Goal: Task Accomplishment & Management: Manage account settings

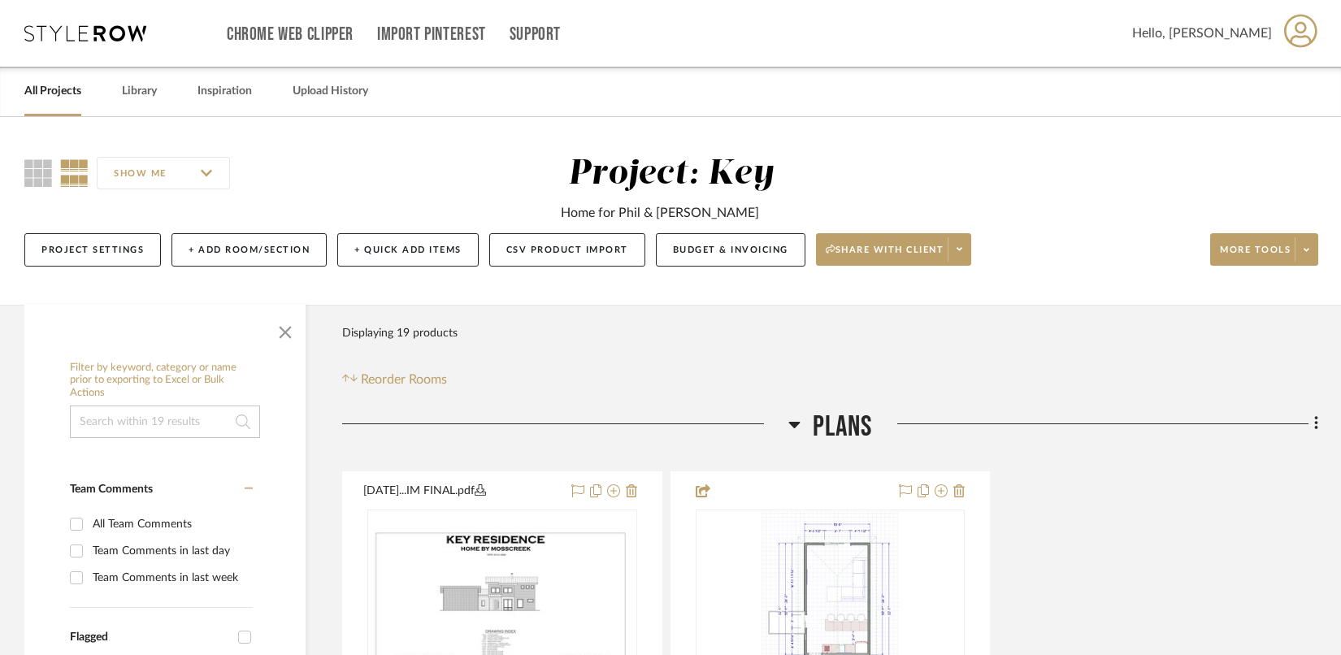
click at [66, 29] on icon at bounding box center [85, 33] width 122 height 16
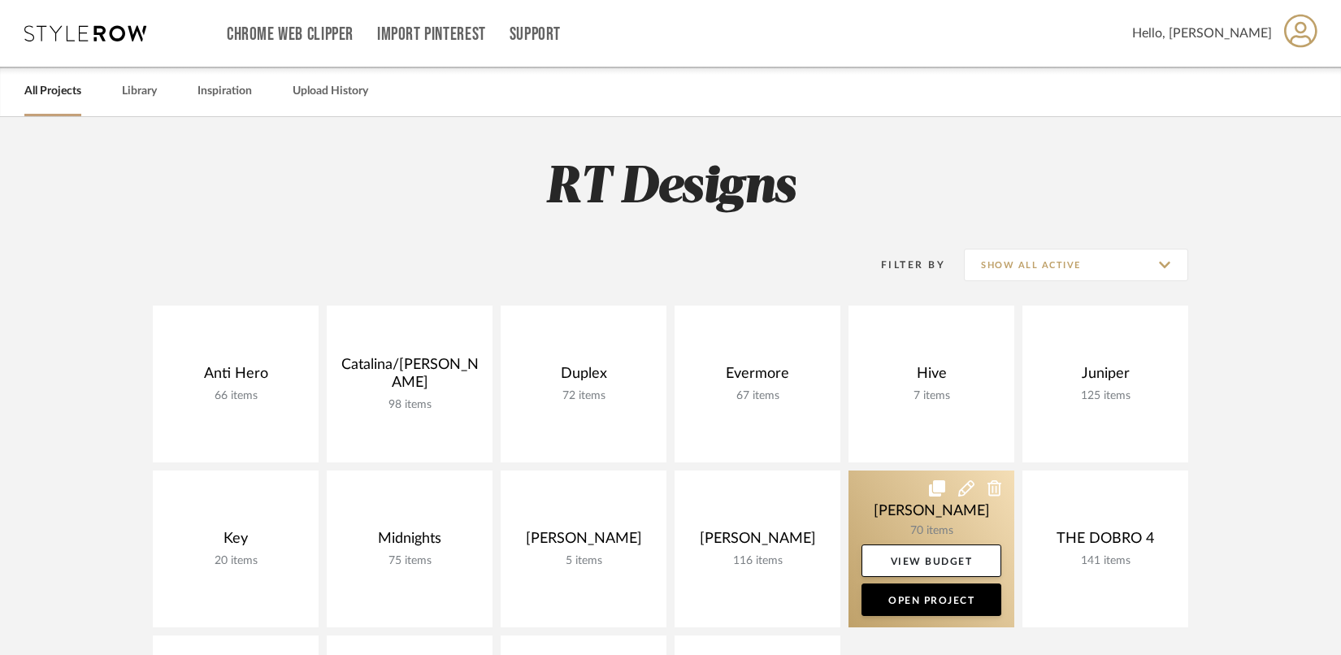
click at [908, 515] on link at bounding box center [931, 548] width 166 height 157
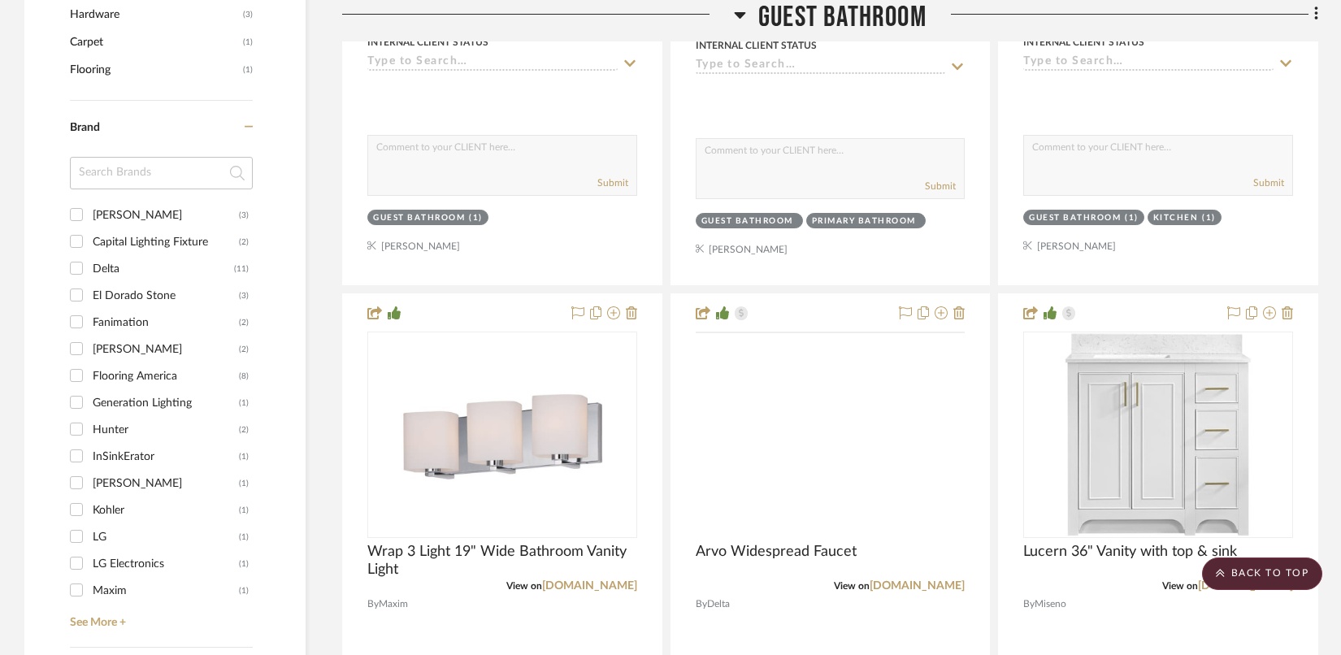
scroll to position [1289, 0]
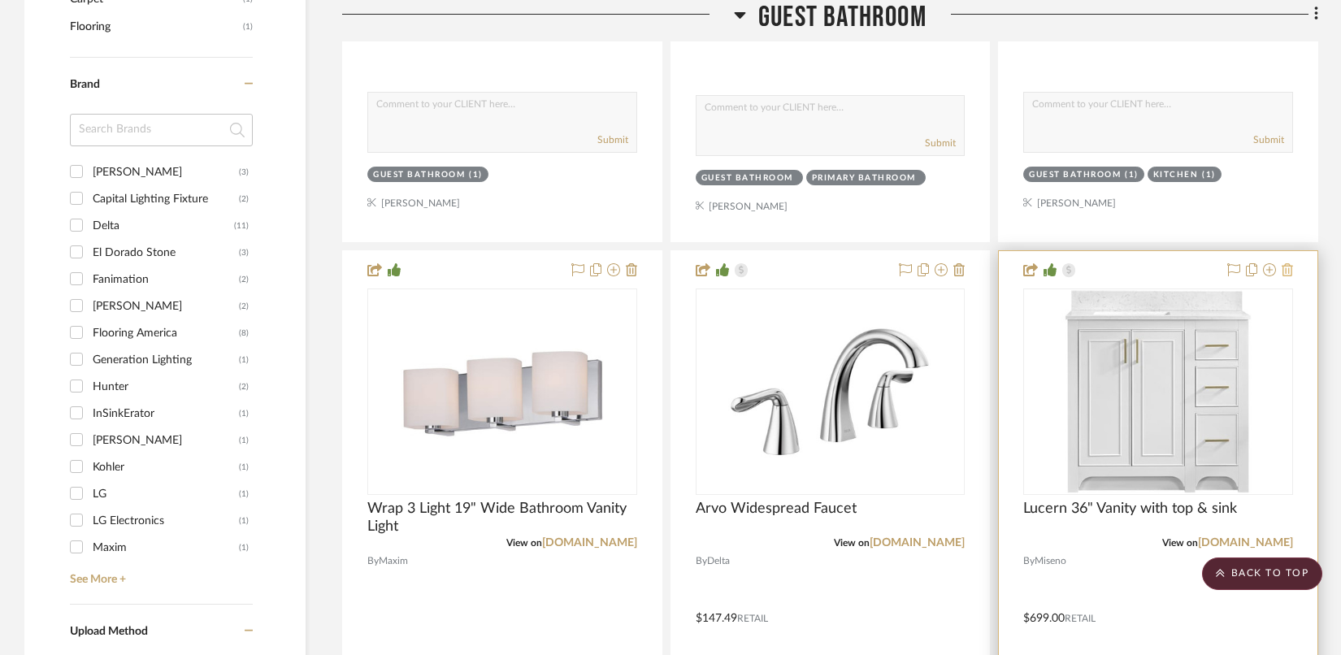
click at [1032, 270] on icon at bounding box center [1286, 269] width 11 height 13
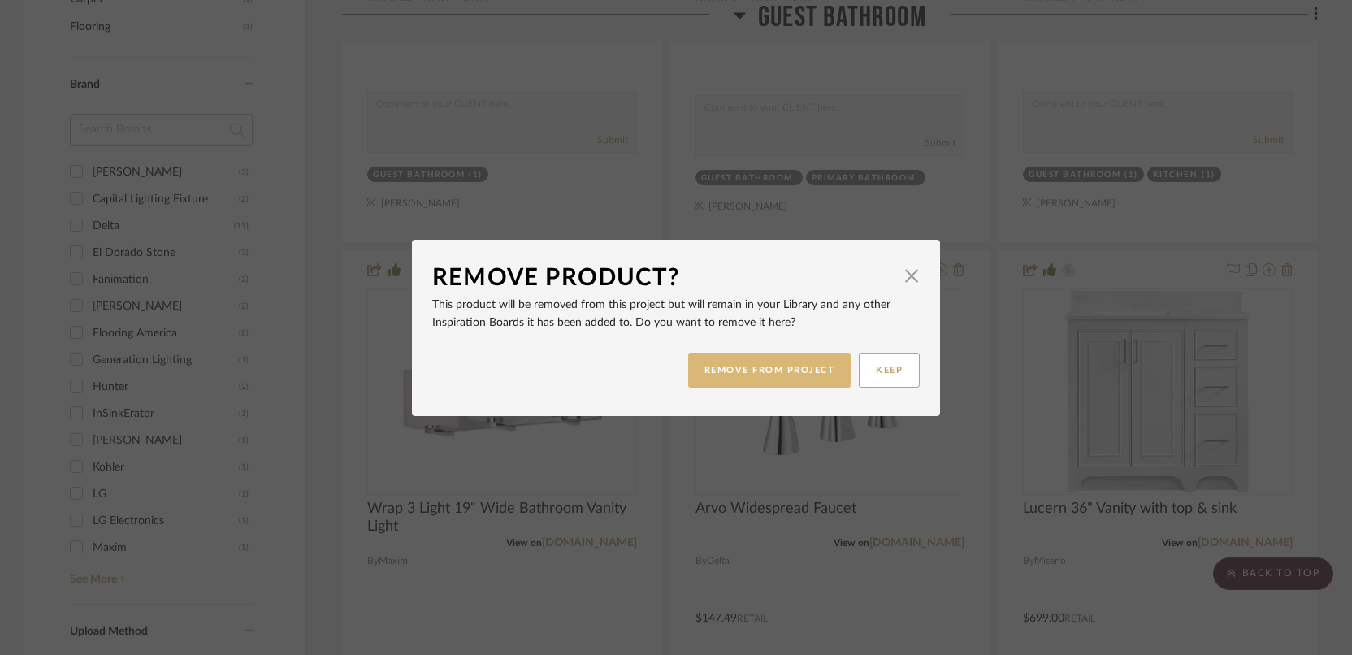
click at [763, 383] on button "REMOVE FROM PROJECT" at bounding box center [769, 370] width 163 height 35
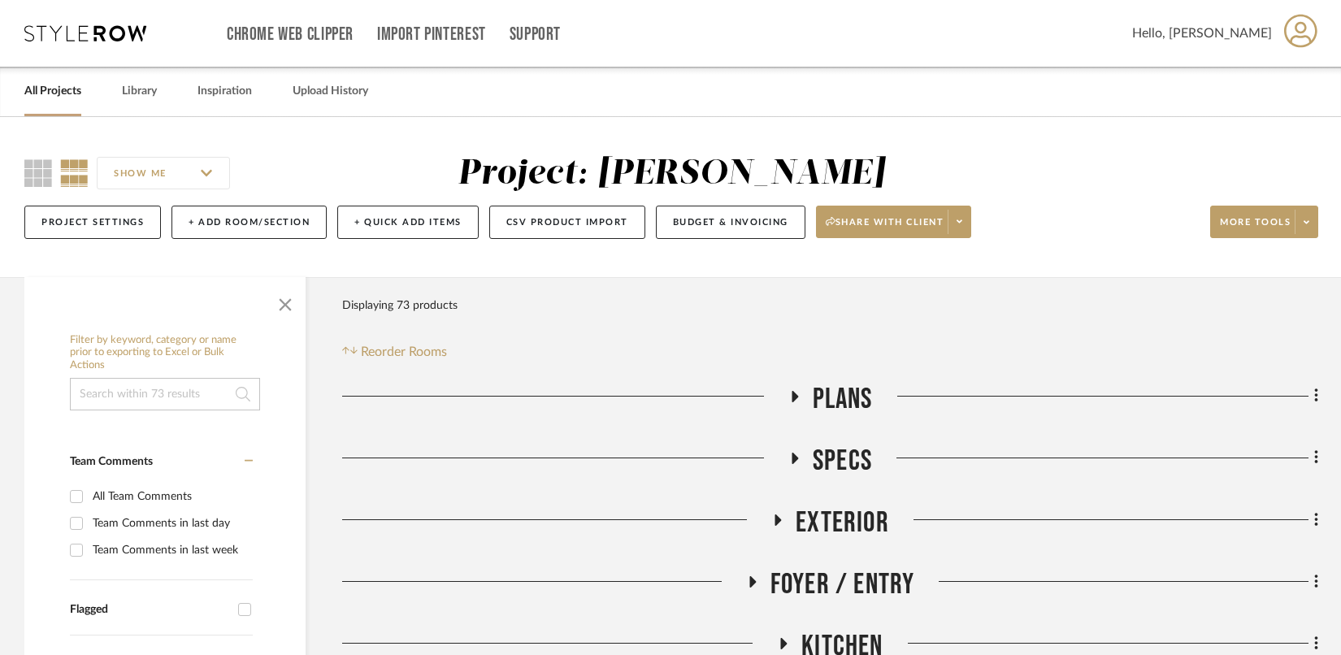
click at [81, 32] on icon at bounding box center [85, 33] width 122 height 16
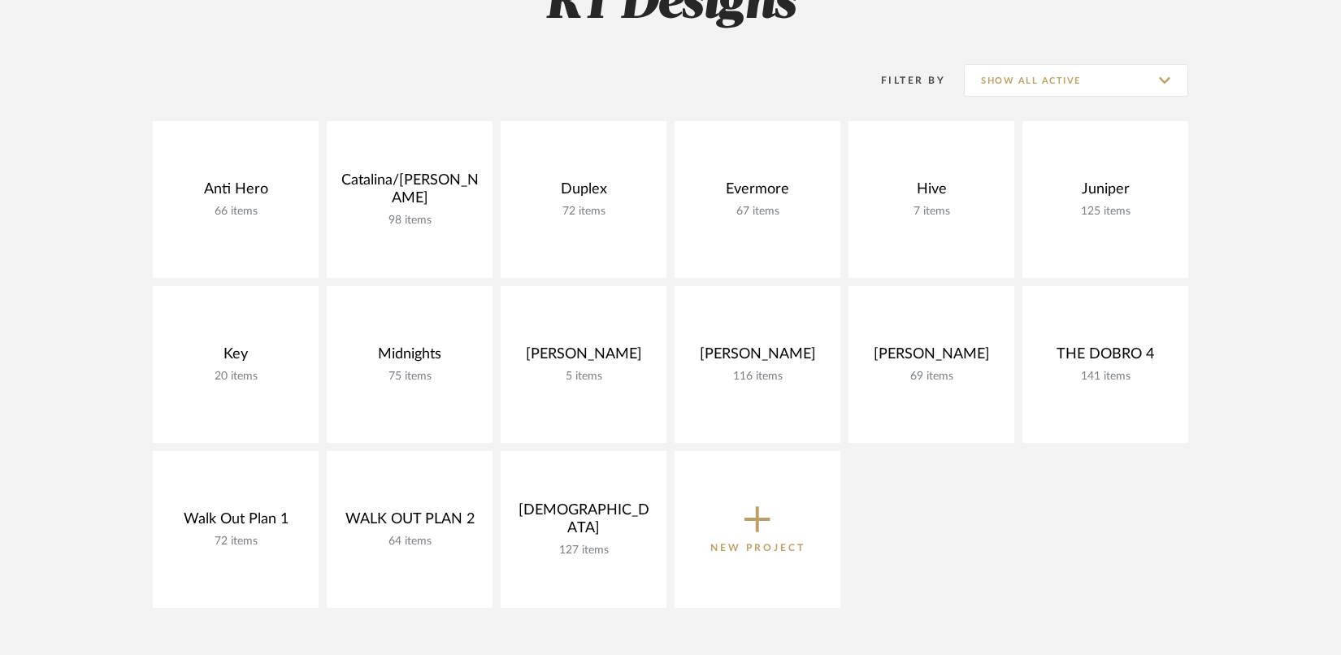
scroll to position [185, 0]
